Goal: Information Seeking & Learning: Learn about a topic

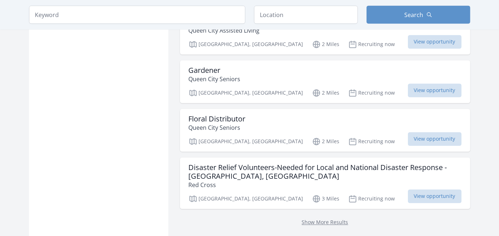
scroll to position [923, 0]
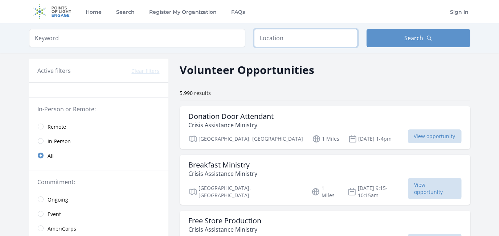
click at [279, 41] on input "text" at bounding box center [306, 38] width 104 height 18
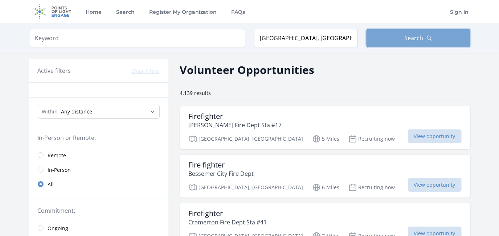
click at [400, 42] on button "Search" at bounding box center [418, 38] width 104 height 18
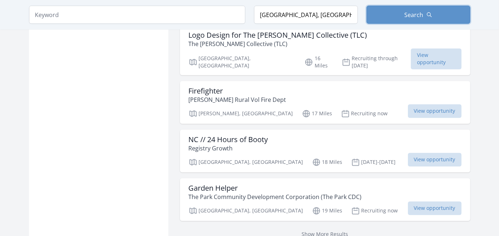
scroll to position [890, 0]
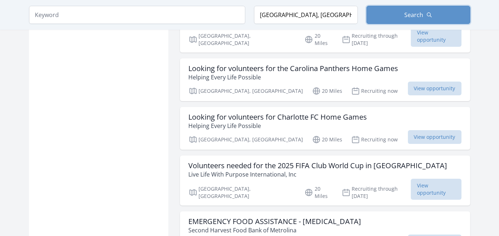
scroll to position [1781, 0]
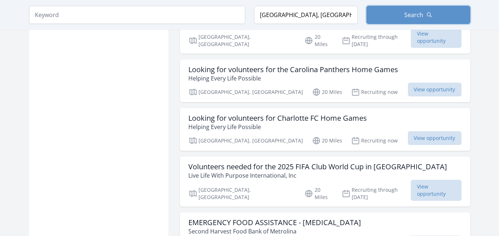
scroll to position [1781, 0]
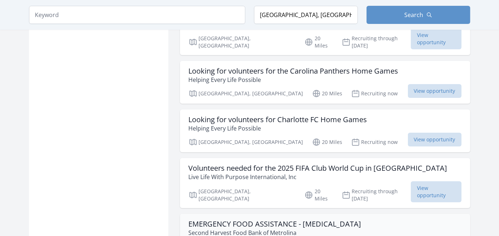
click at [264, 220] on h3 "EMERGENCY FOOD ASSISTANCE - [MEDICAL_DATA]" at bounding box center [275, 224] width 173 height 9
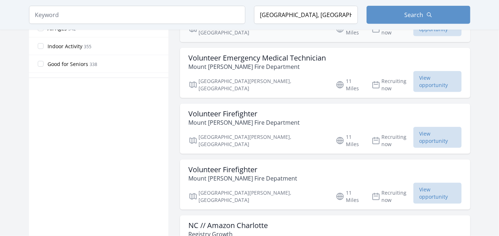
scroll to position [527, 0]
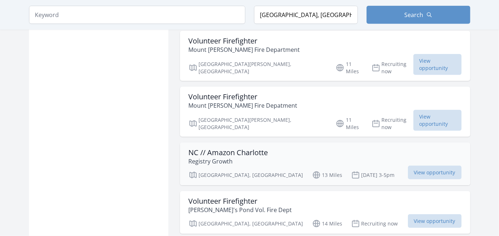
click at [330, 148] on div "NC // Amazon Charlotte Registry Growth" at bounding box center [325, 156] width 273 height 17
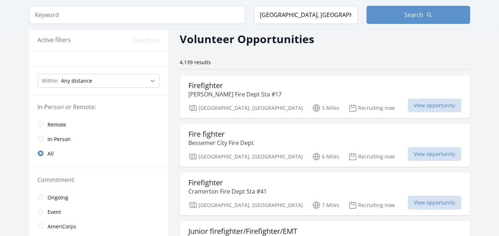
scroll to position [0, 0]
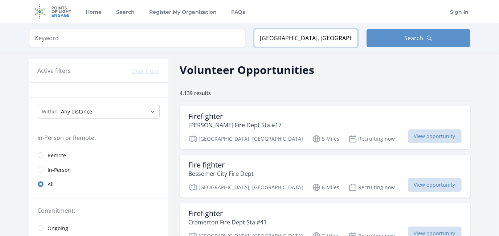
click at [320, 36] on input "[GEOGRAPHIC_DATA], [GEOGRAPHIC_DATA], [GEOGRAPHIC_DATA]" at bounding box center [306, 38] width 104 height 18
drag, startPoint x: 321, startPoint y: 36, endPoint x: 250, endPoint y: 39, distance: 70.4
click at [250, 39] on form "Keyword Location [GEOGRAPHIC_DATA], [GEOGRAPHIC_DATA], [GEOGRAPHIC_DATA] Search" at bounding box center [249, 38] width 441 height 18
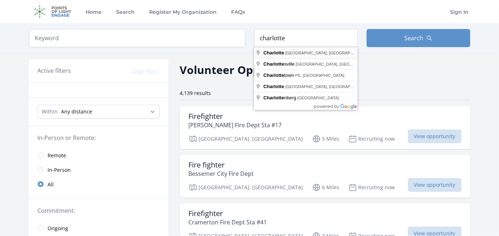
type input "[GEOGRAPHIC_DATA], [GEOGRAPHIC_DATA], [GEOGRAPHIC_DATA]"
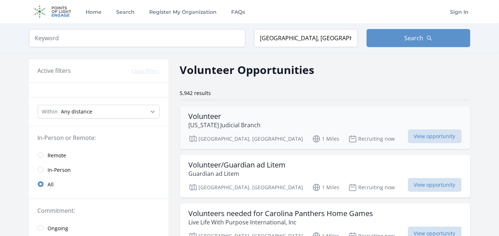
click at [261, 118] on h3 "Volunteer" at bounding box center [225, 116] width 72 height 9
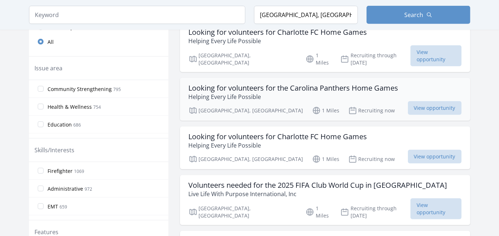
scroll to position [198, 0]
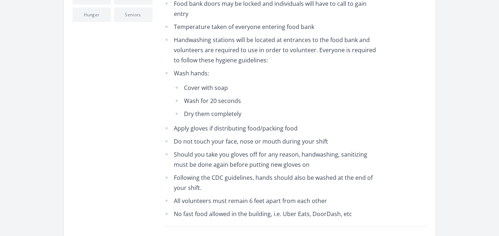
scroll to position [395, 0]
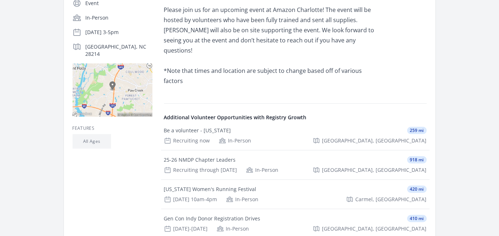
scroll to position [165, 0]
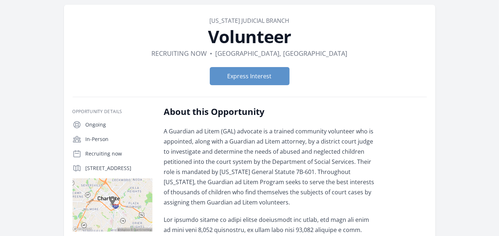
scroll to position [66, 0]
